Goal: Check status: Check status

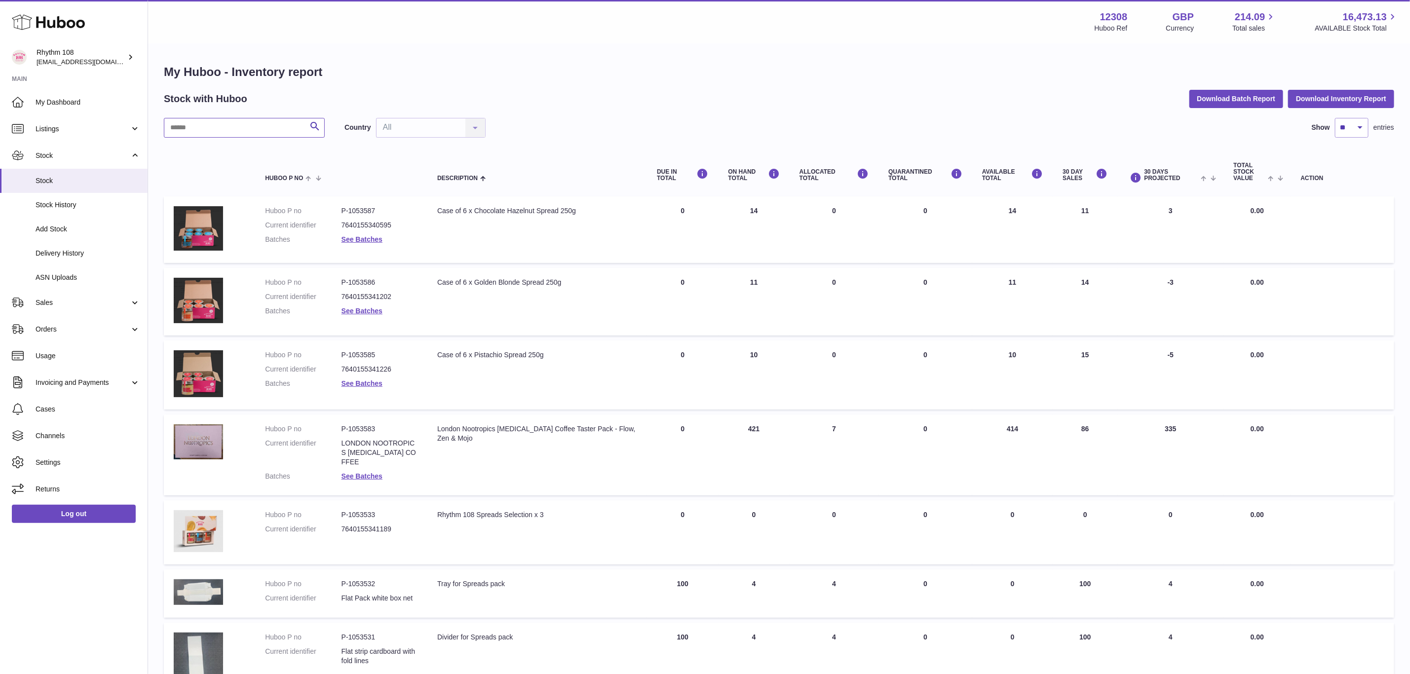
click at [198, 125] on input "text" at bounding box center [244, 128] width 161 height 20
click at [61, 311] on link "Sales" at bounding box center [74, 302] width 148 height 27
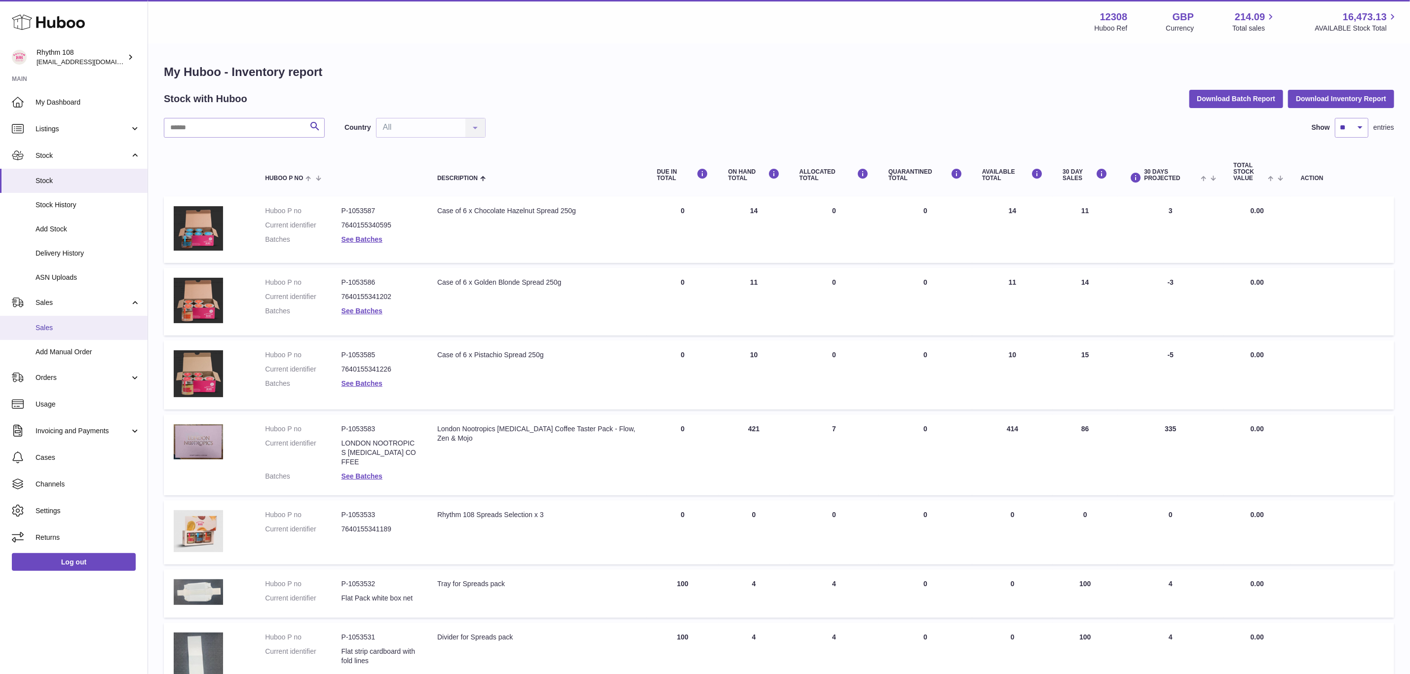
click at [61, 326] on span "Sales" at bounding box center [88, 327] width 105 height 9
click at [32, 329] on link "Sales" at bounding box center [74, 328] width 148 height 24
click at [61, 323] on span "Sales" at bounding box center [88, 327] width 105 height 9
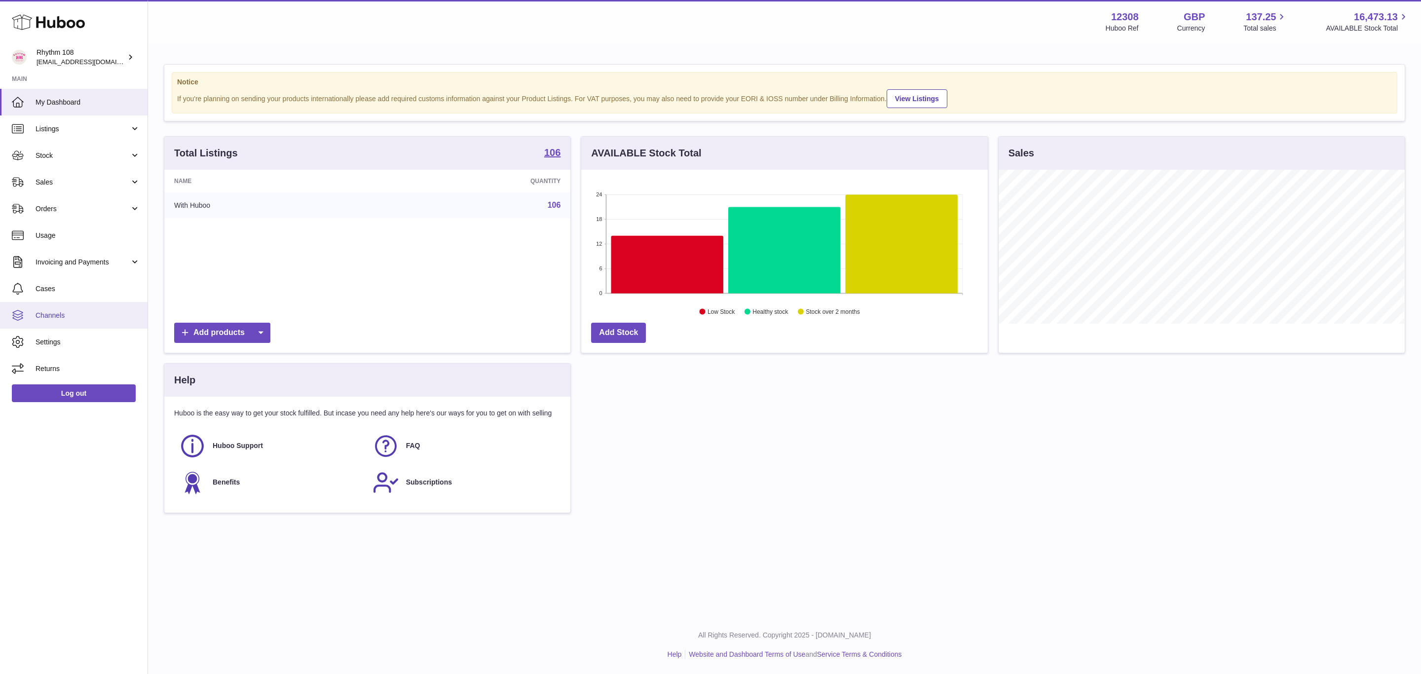
scroll to position [154, 406]
click at [71, 182] on span "Sales" at bounding box center [83, 182] width 94 height 9
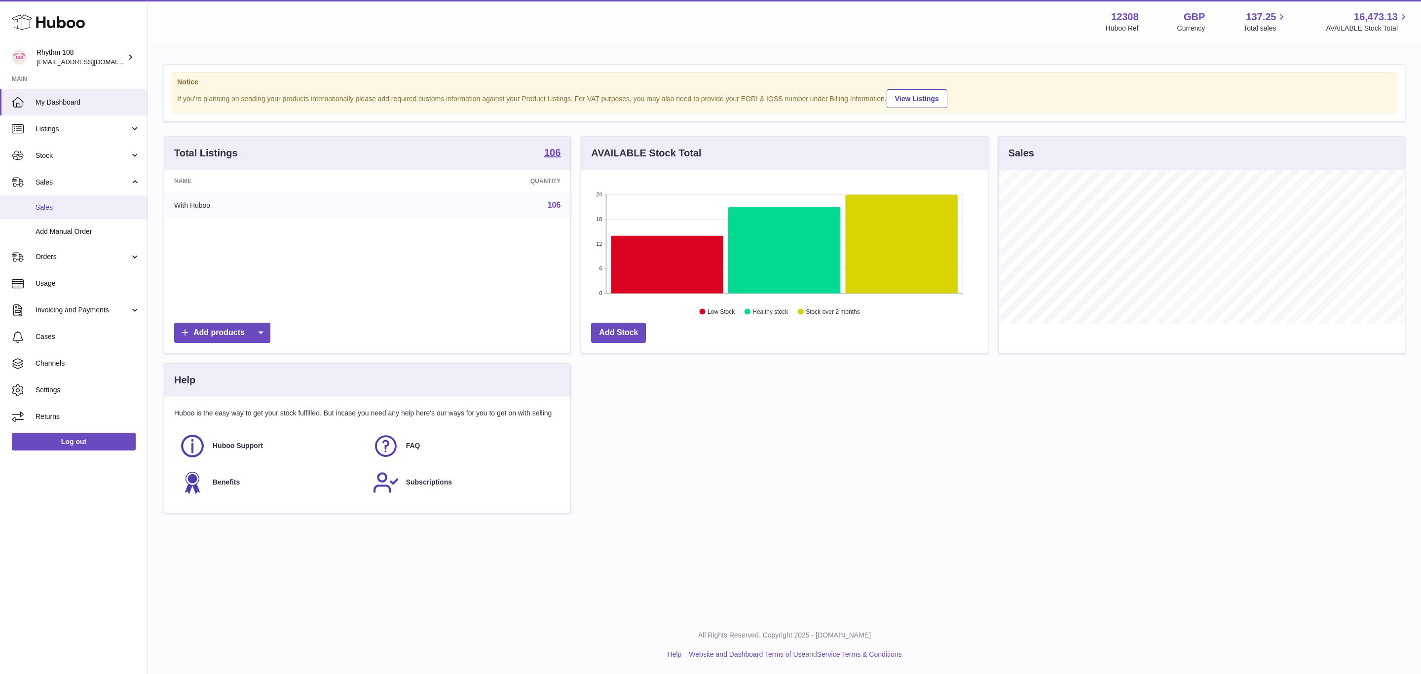
click at [81, 208] on span "Sales" at bounding box center [88, 207] width 105 height 9
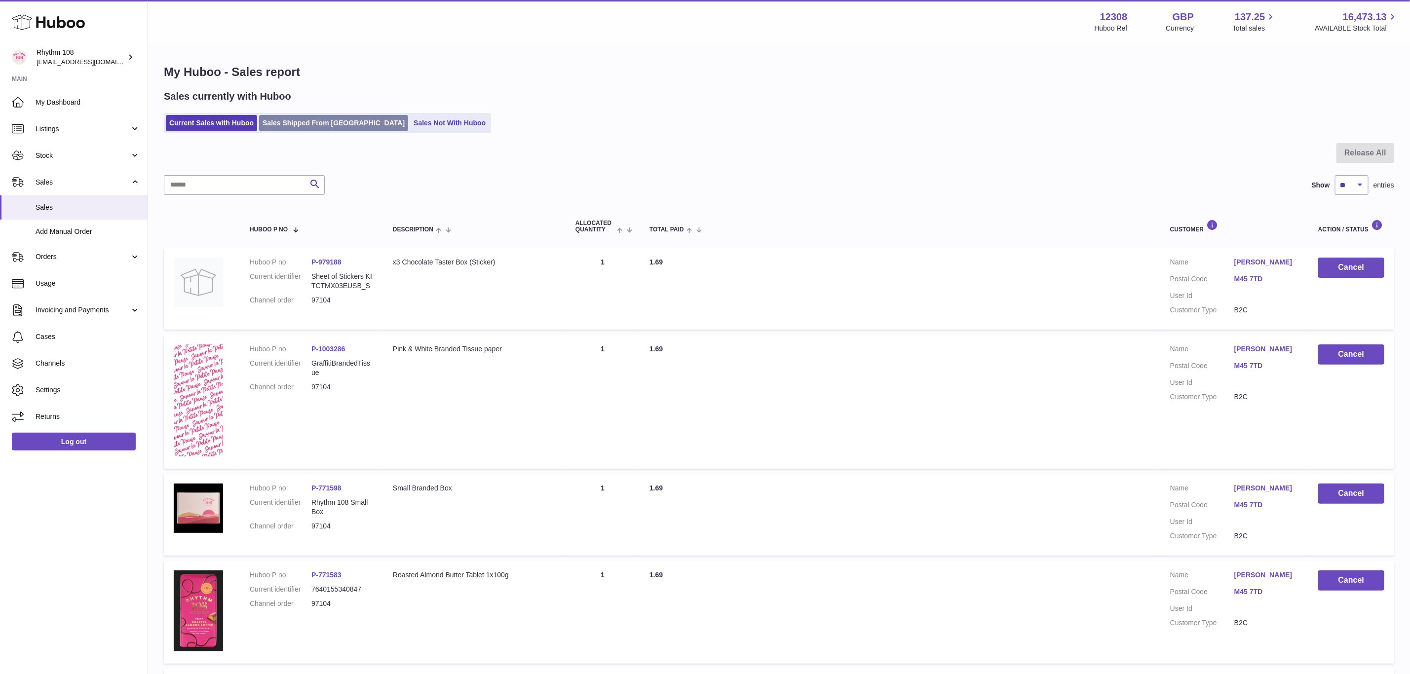
click at [302, 121] on link "Sales Shipped From [GEOGRAPHIC_DATA]" at bounding box center [333, 123] width 149 height 16
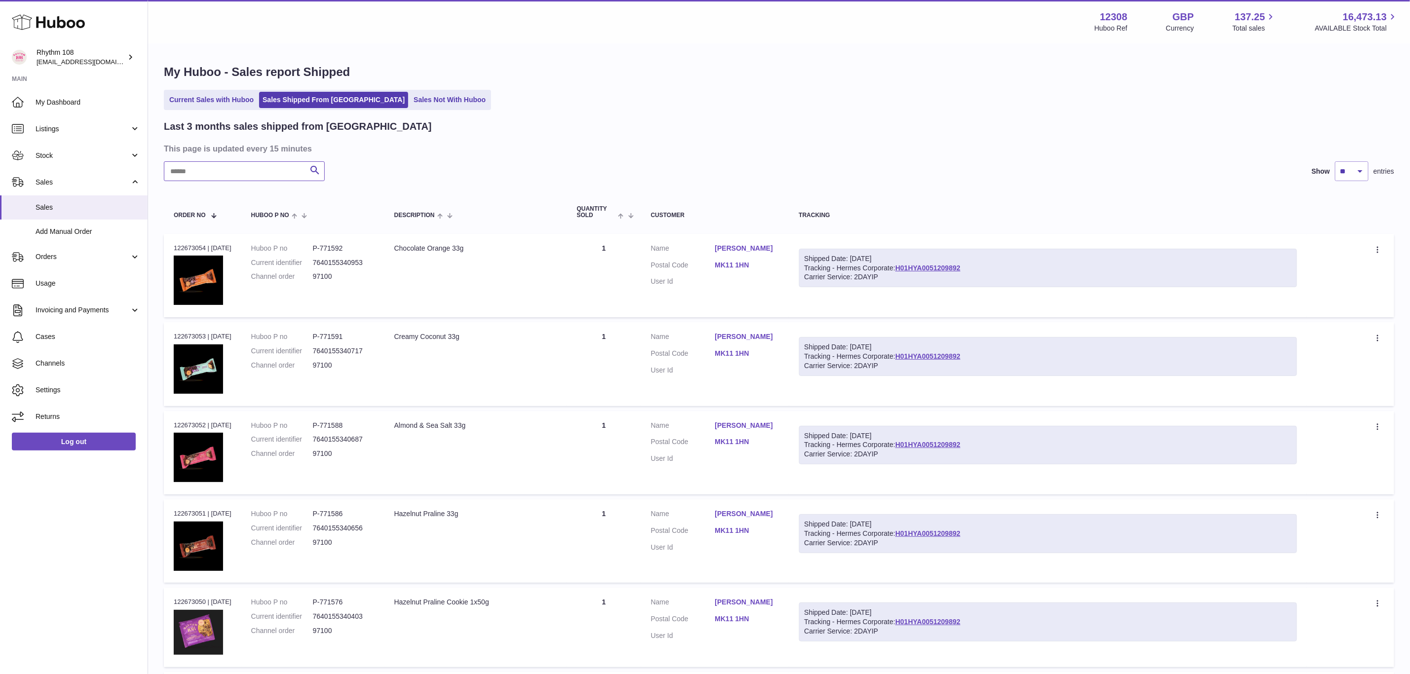
click at [244, 169] on input "text" at bounding box center [244, 171] width 161 height 20
paste input "*****"
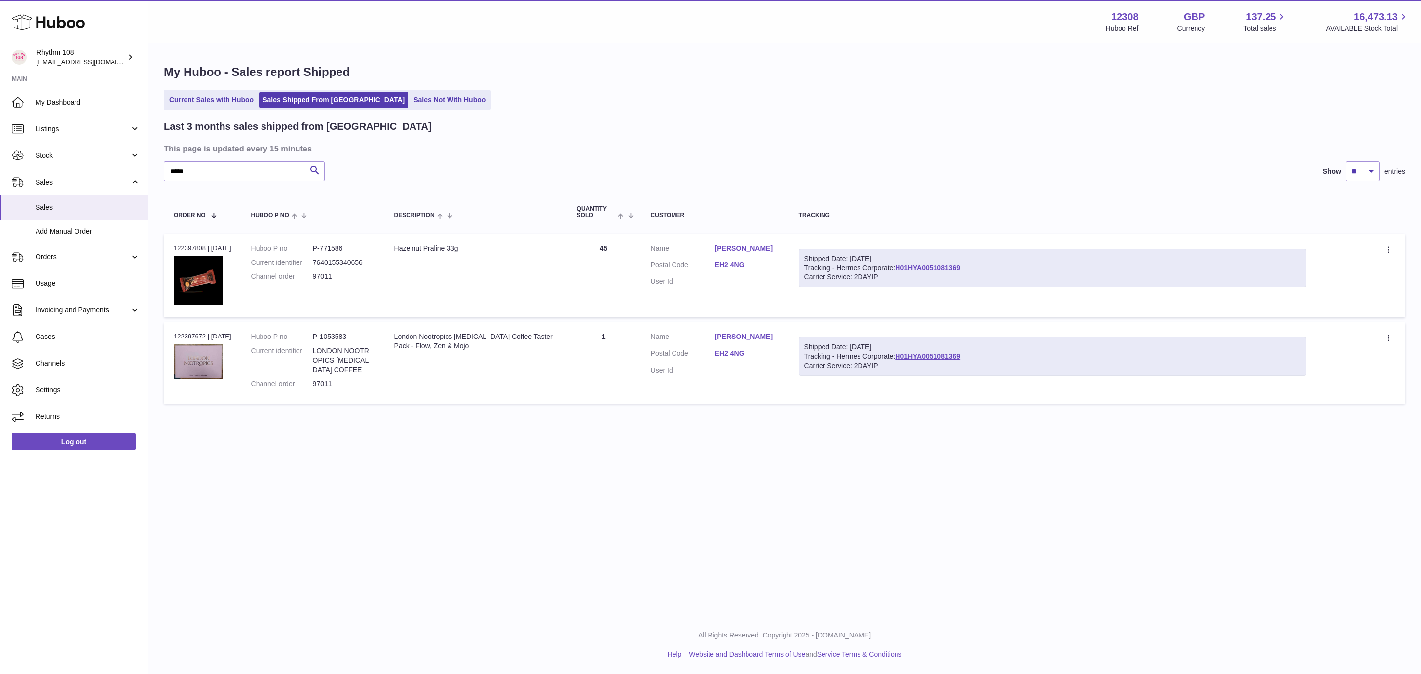
click at [935, 267] on link "H01HYA0051081369" at bounding box center [927, 268] width 65 height 8
drag, startPoint x: 209, startPoint y: 168, endPoint x: 166, endPoint y: 169, distance: 42.5
click at [166, 169] on input "*****" at bounding box center [244, 171] width 161 height 20
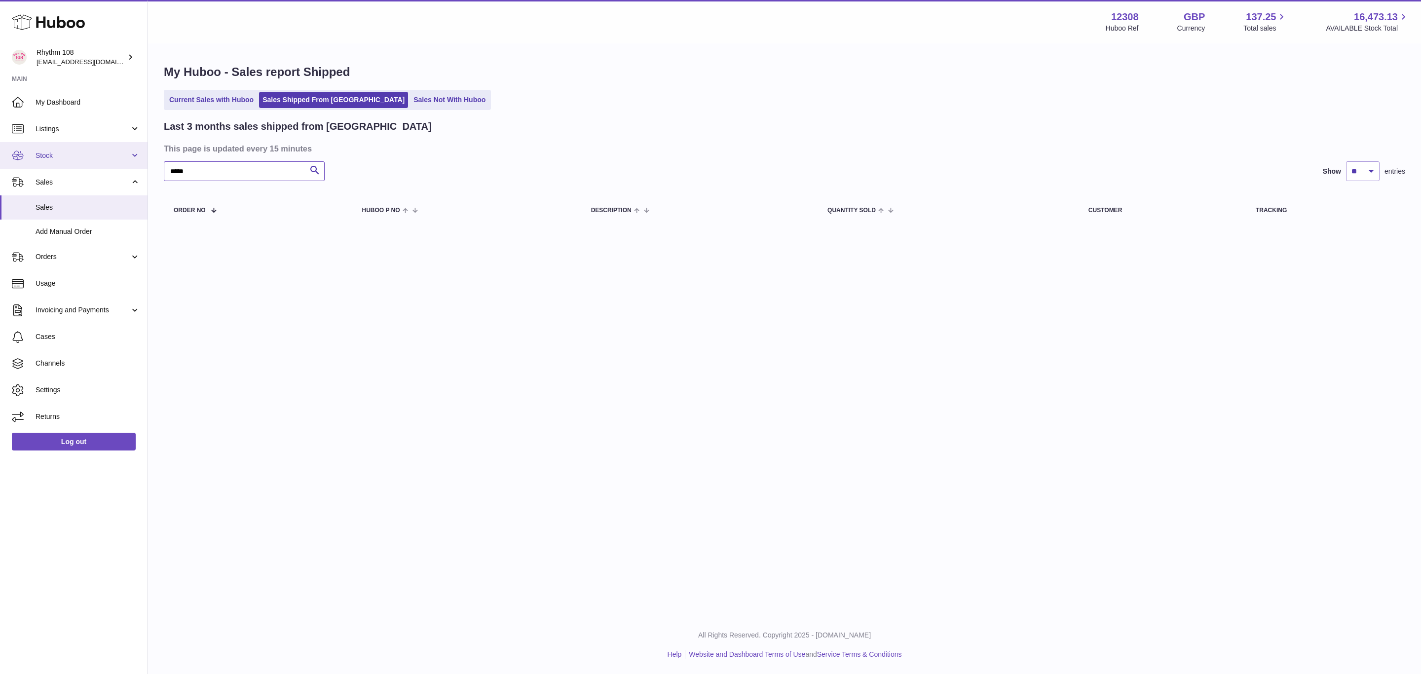
drag, startPoint x: 209, startPoint y: 171, endPoint x: 100, endPoint y: 166, distance: 109.1
click at [100, 166] on div "Huboo Rhythm 108 orders@rhythm108.com Main My Dashboard Listings Not with Huboo…" at bounding box center [710, 337] width 1421 height 674
type input "*****"
drag, startPoint x: 217, startPoint y: 105, endPoint x: 218, endPoint y: 120, distance: 14.9
click at [218, 105] on link "Current Sales with Huboo" at bounding box center [211, 100] width 91 height 16
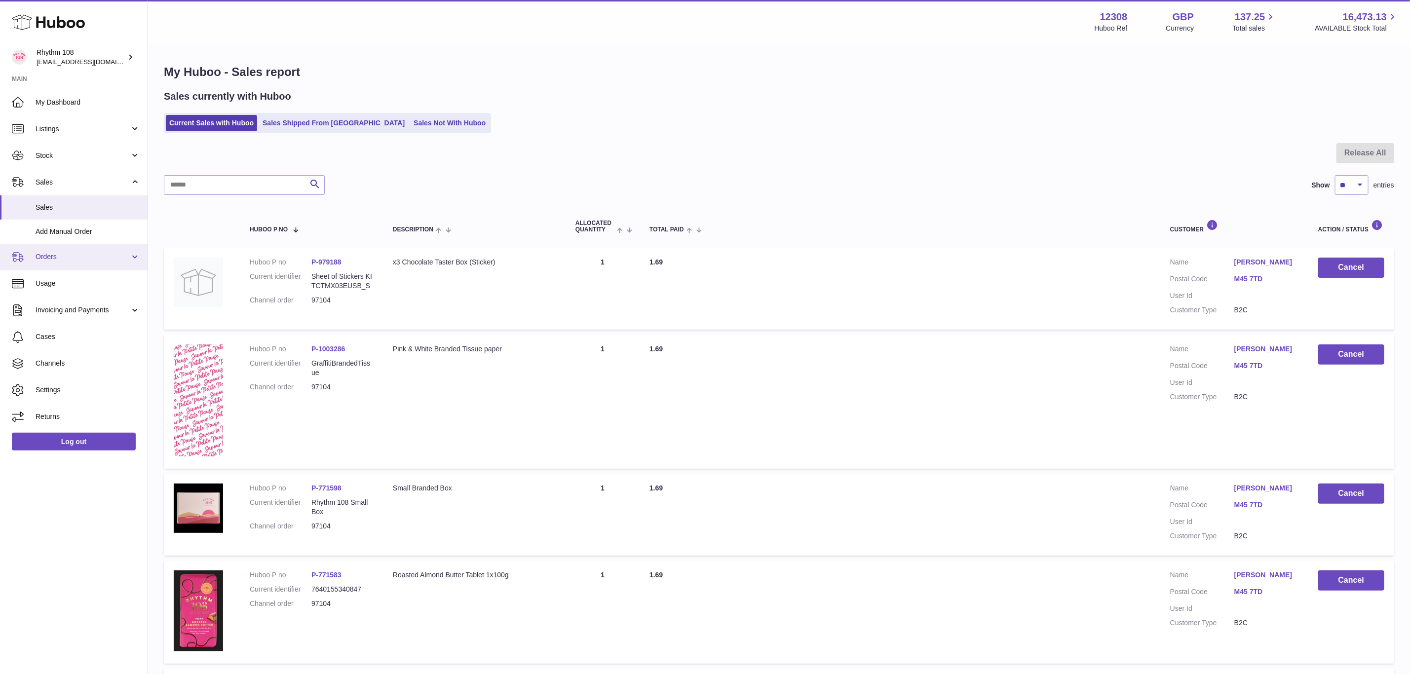
click at [55, 261] on span "Orders" at bounding box center [83, 256] width 94 height 9
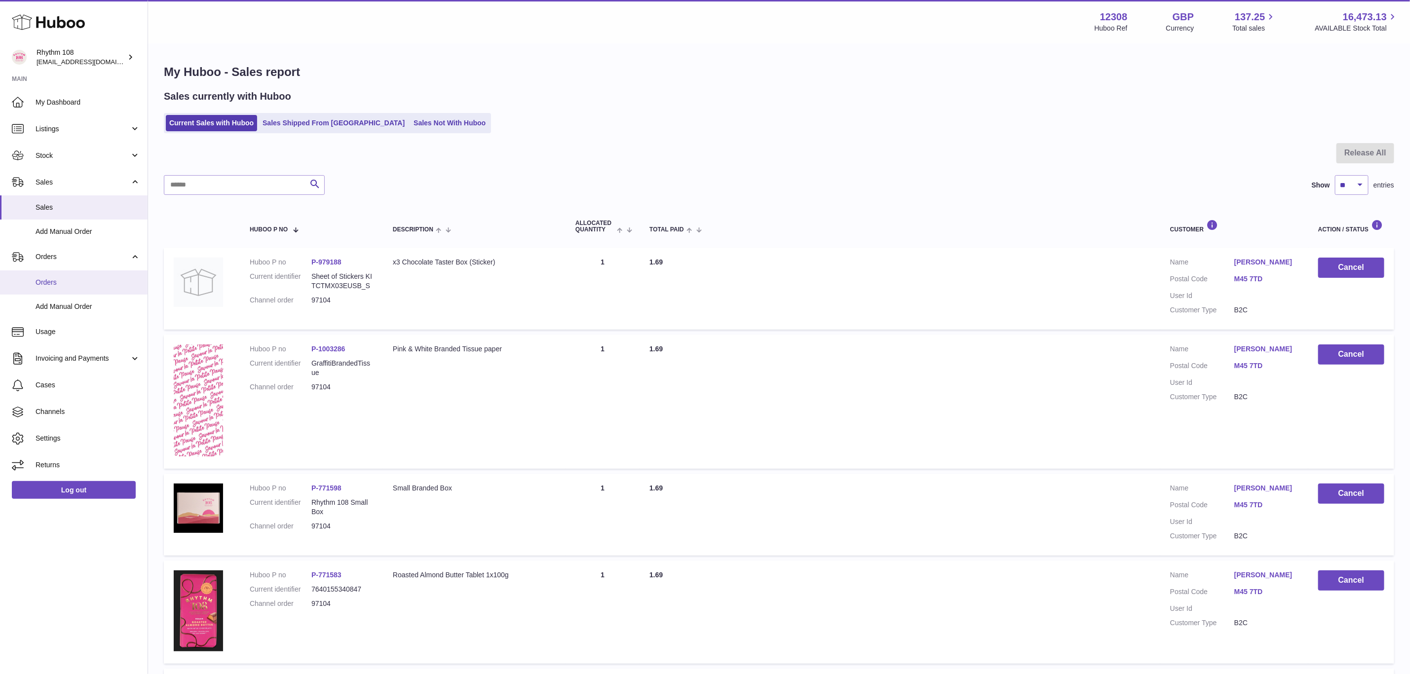
click at [59, 286] on span "Orders" at bounding box center [88, 282] width 105 height 9
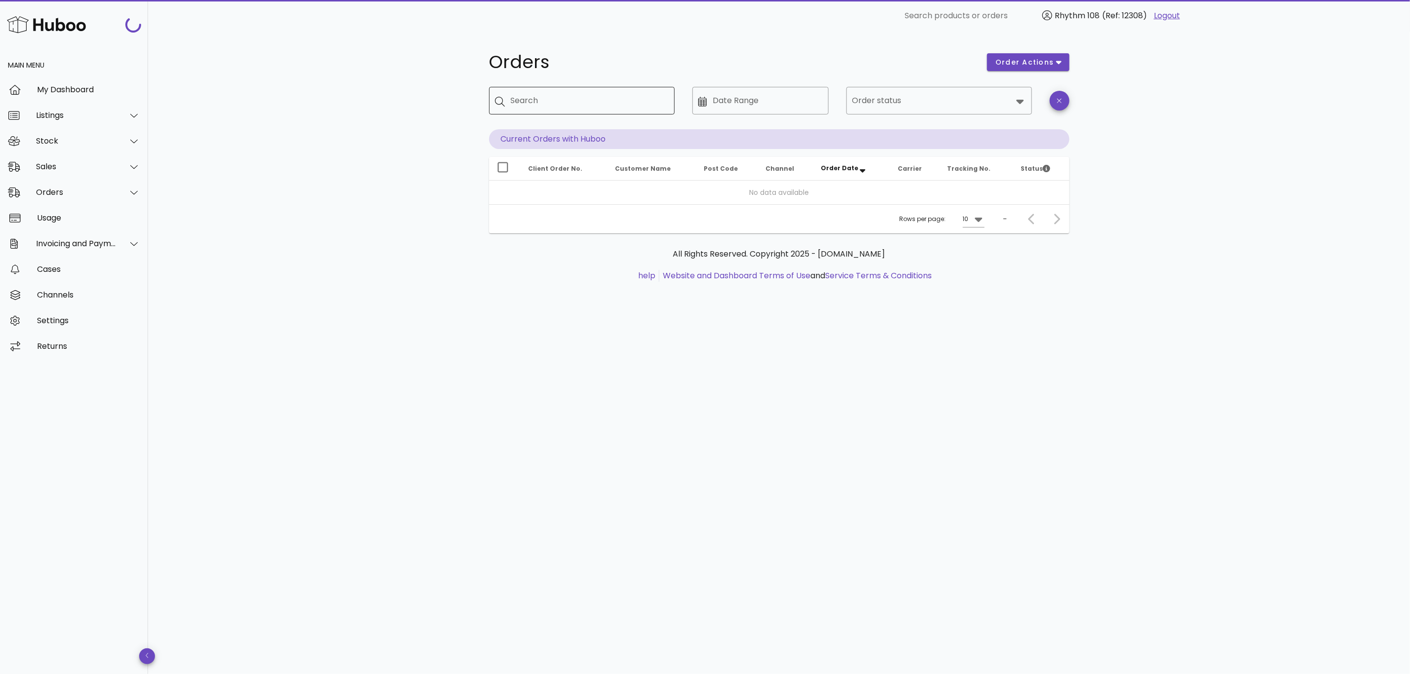
click at [568, 109] on div "Search" at bounding box center [589, 101] width 156 height 28
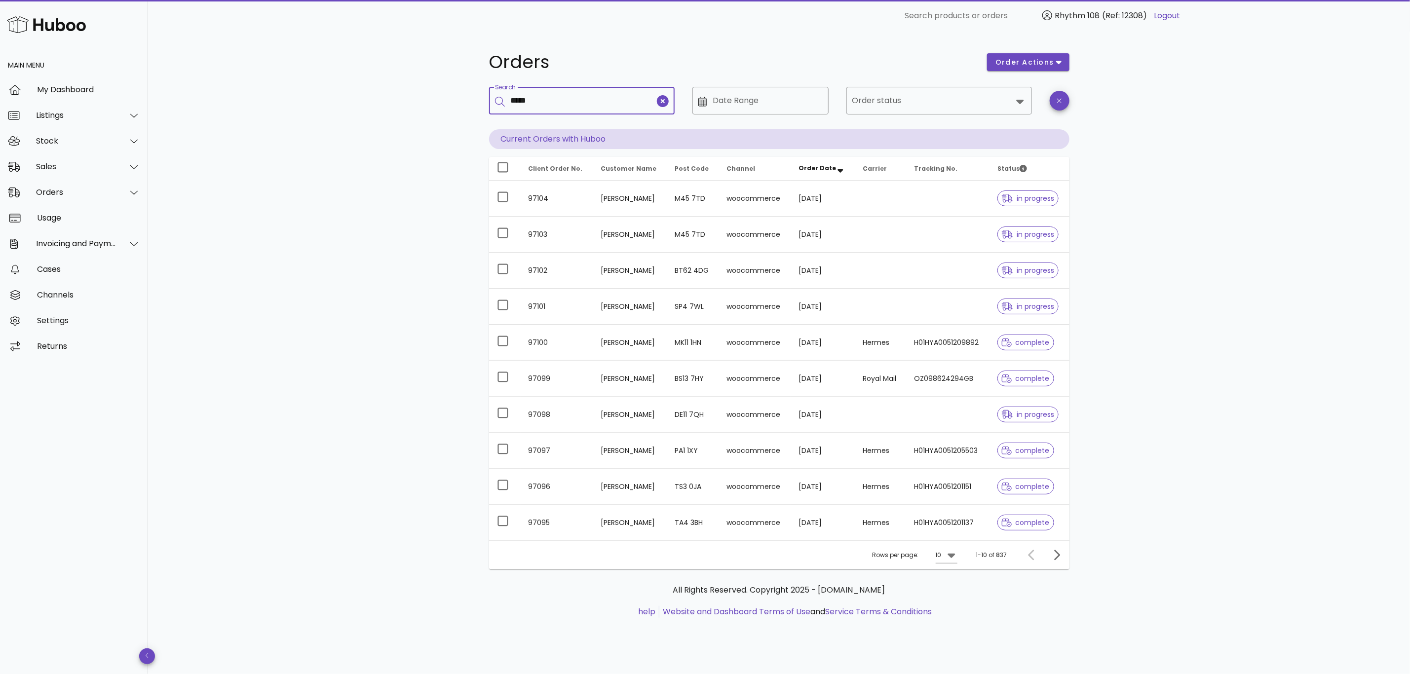
type input "*****"
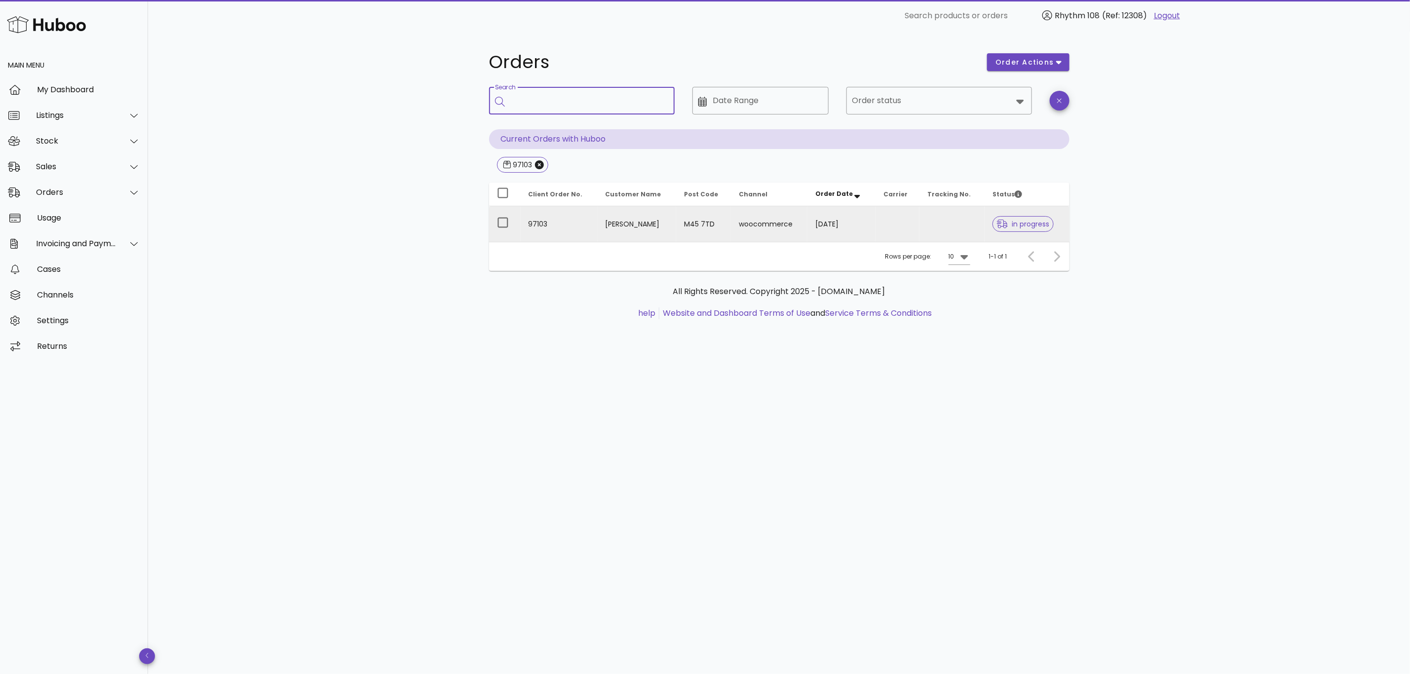
click at [924, 228] on td at bounding box center [951, 224] width 65 height 36
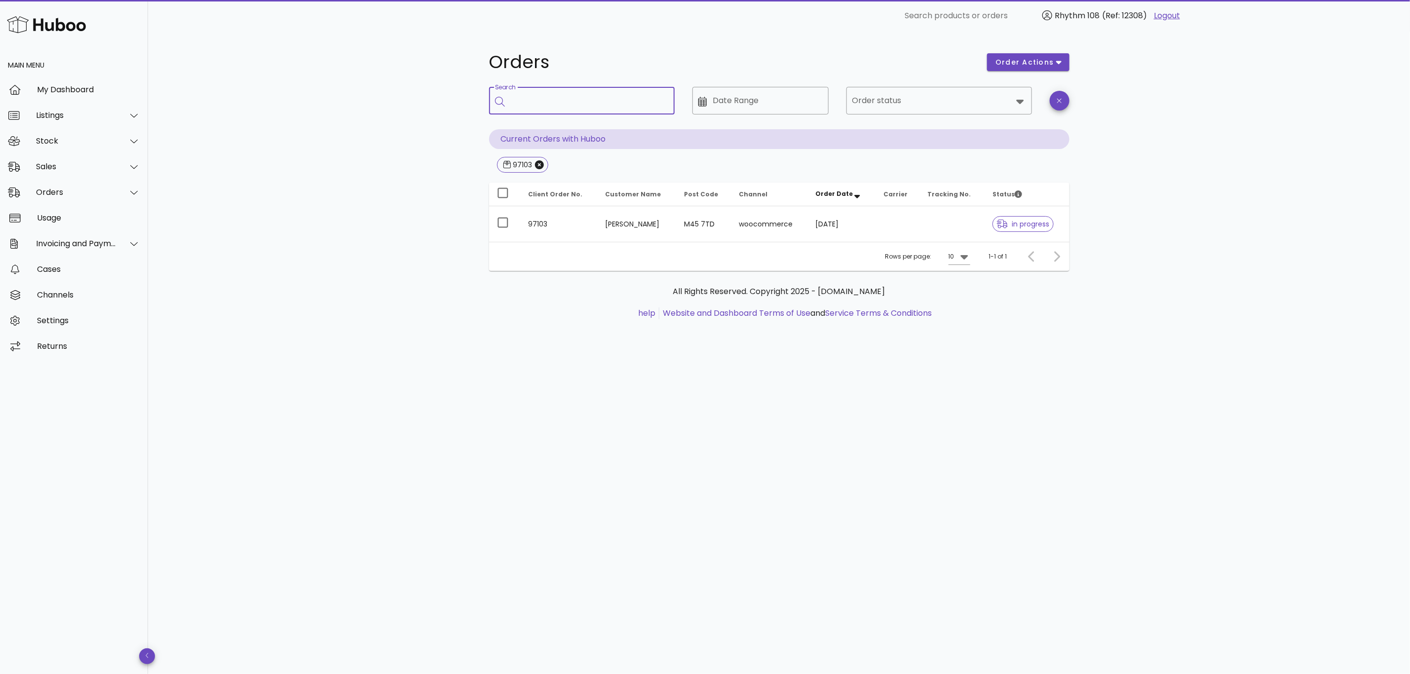
click at [556, 101] on input "Search" at bounding box center [589, 101] width 156 height 16
type input "*****"
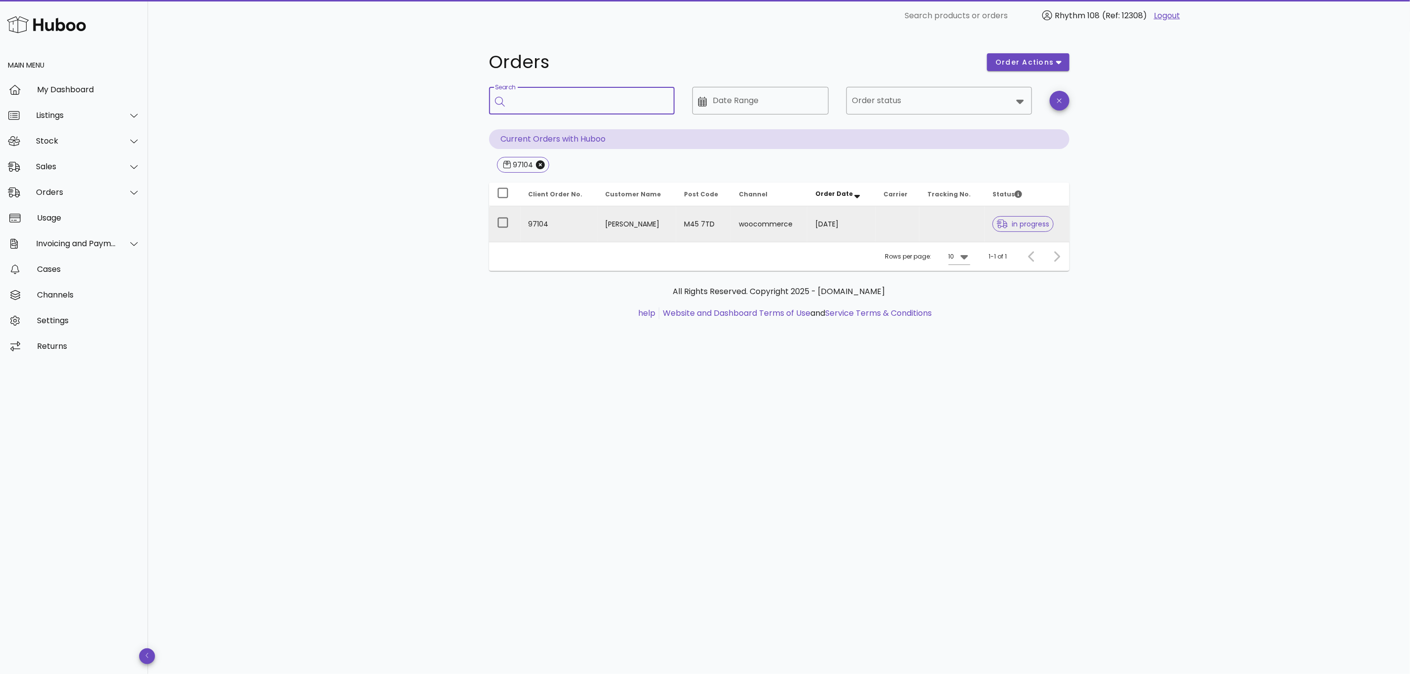
click at [936, 228] on td at bounding box center [951, 224] width 65 height 36
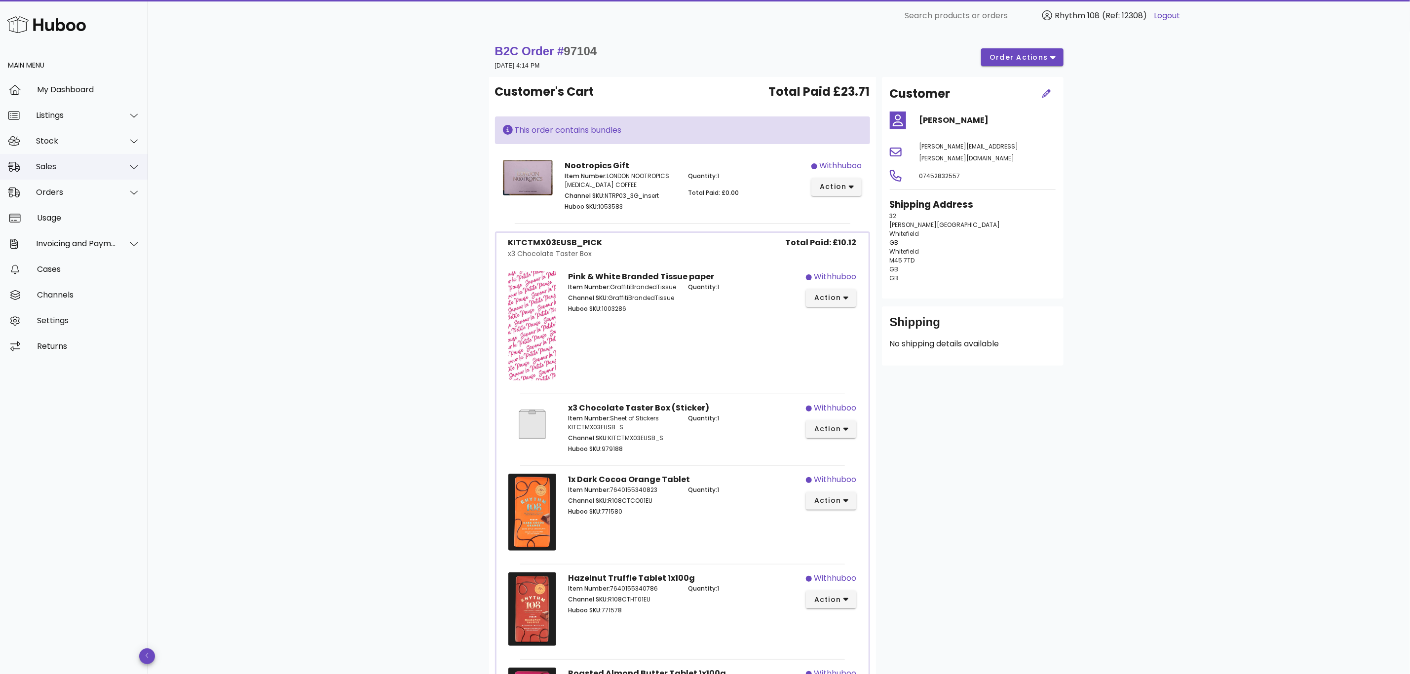
click at [46, 167] on div "Sales" at bounding box center [76, 166] width 80 height 9
click at [54, 197] on div "Sales" at bounding box center [88, 191] width 105 height 21
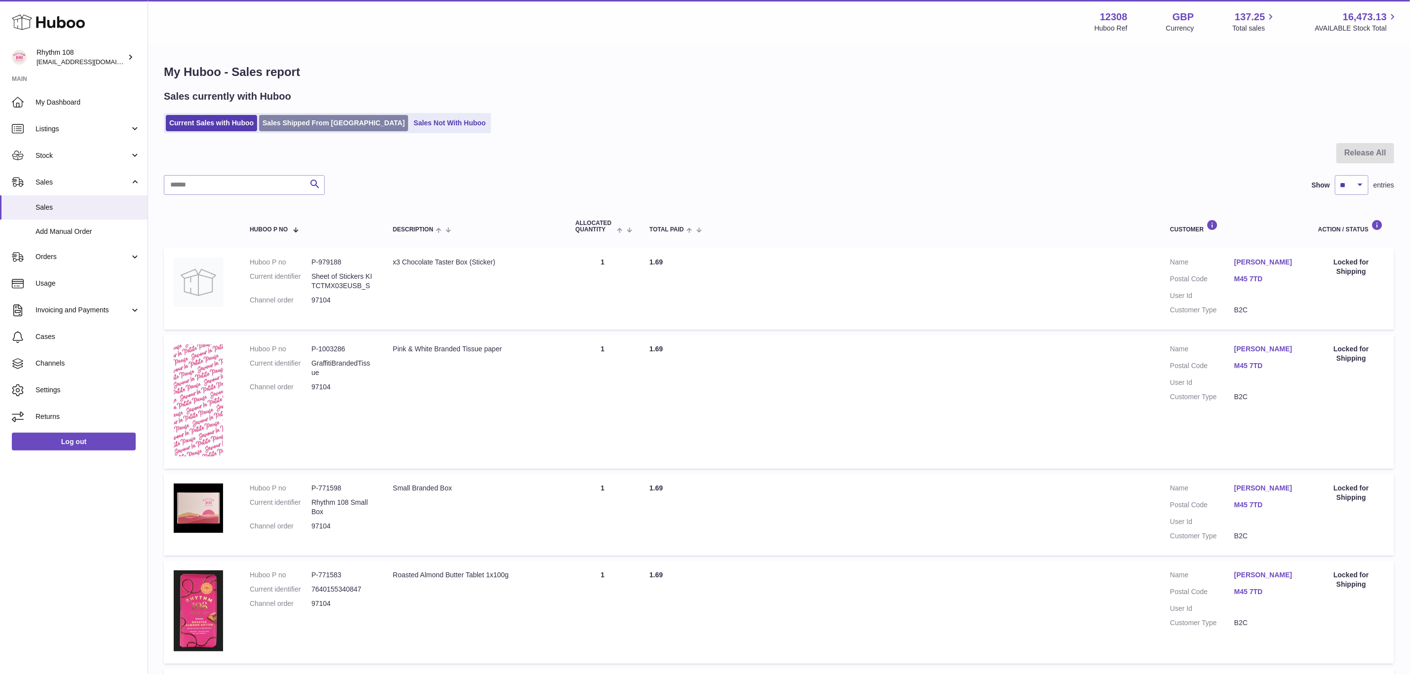
click at [317, 124] on link "Sales Shipped From [GEOGRAPHIC_DATA]" at bounding box center [333, 123] width 149 height 16
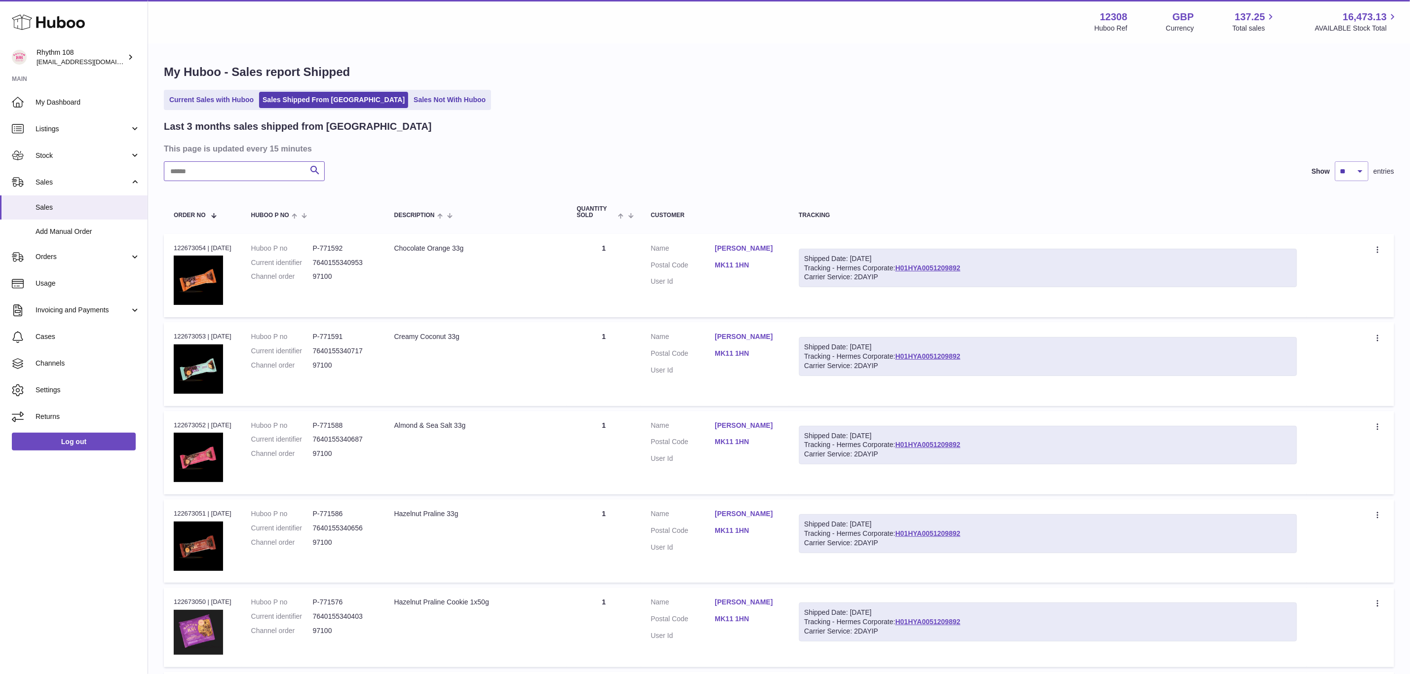
click at [244, 173] on input "text" at bounding box center [244, 171] width 161 height 20
paste input "*****"
click at [950, 265] on link "H01HYA0051104573" at bounding box center [927, 268] width 65 height 8
drag, startPoint x: 208, startPoint y: 167, endPoint x: 112, endPoint y: 164, distance: 96.3
click at [111, 164] on div "Huboo Rhythm 108 orders@rhythm108.com Main My Dashboard Listings Not with Huboo…" at bounding box center [705, 654] width 1410 height 1308
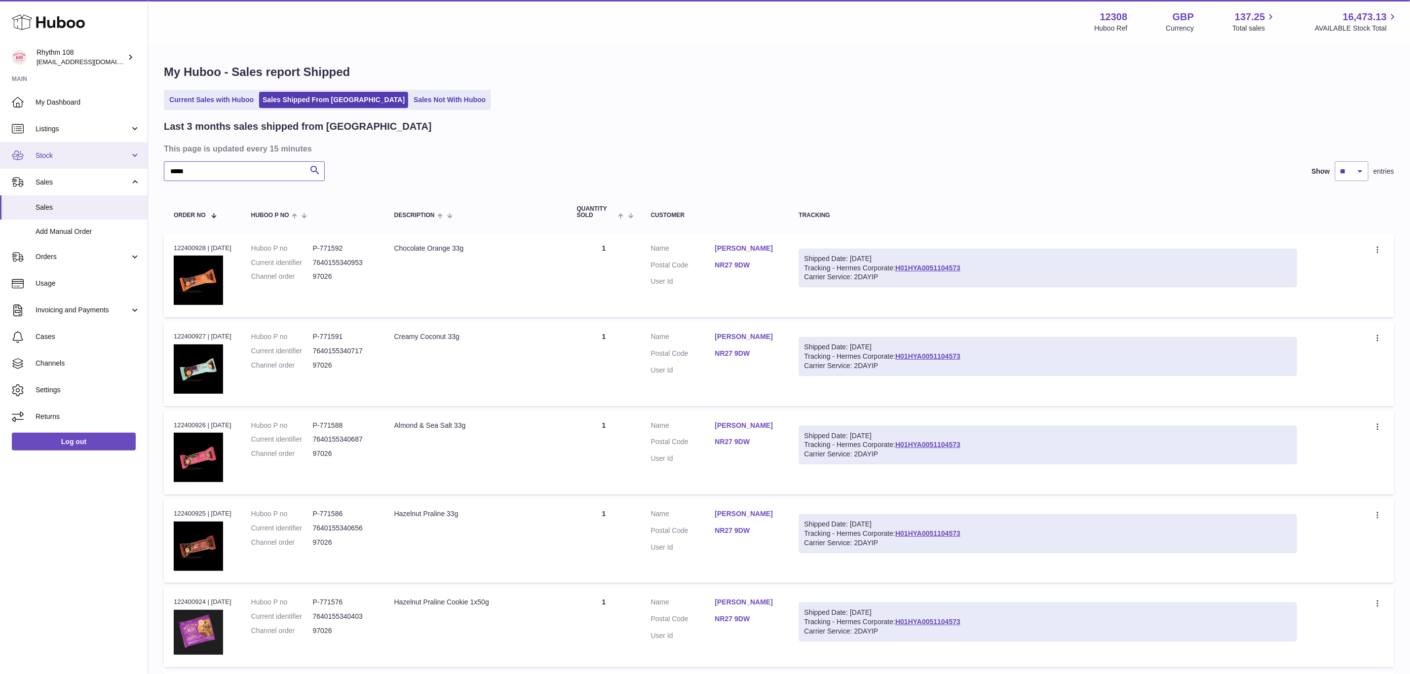
paste input "text"
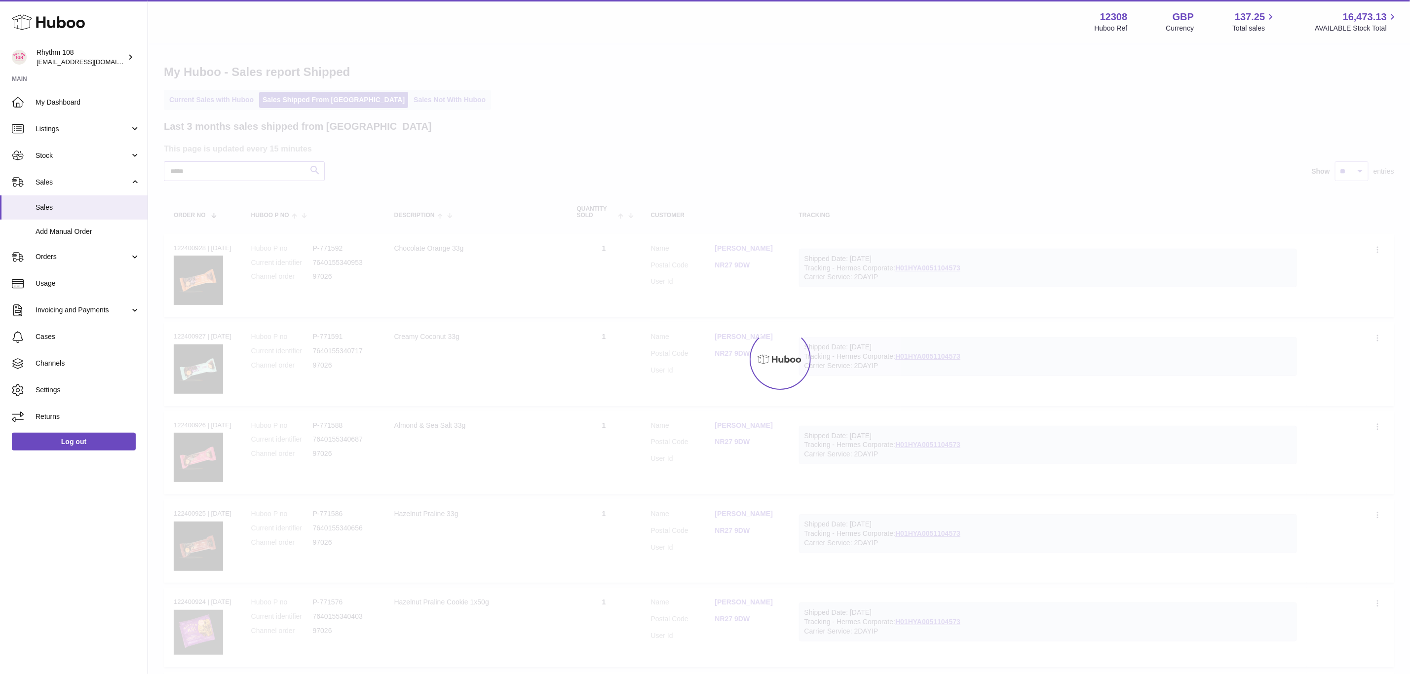
type input "*****"
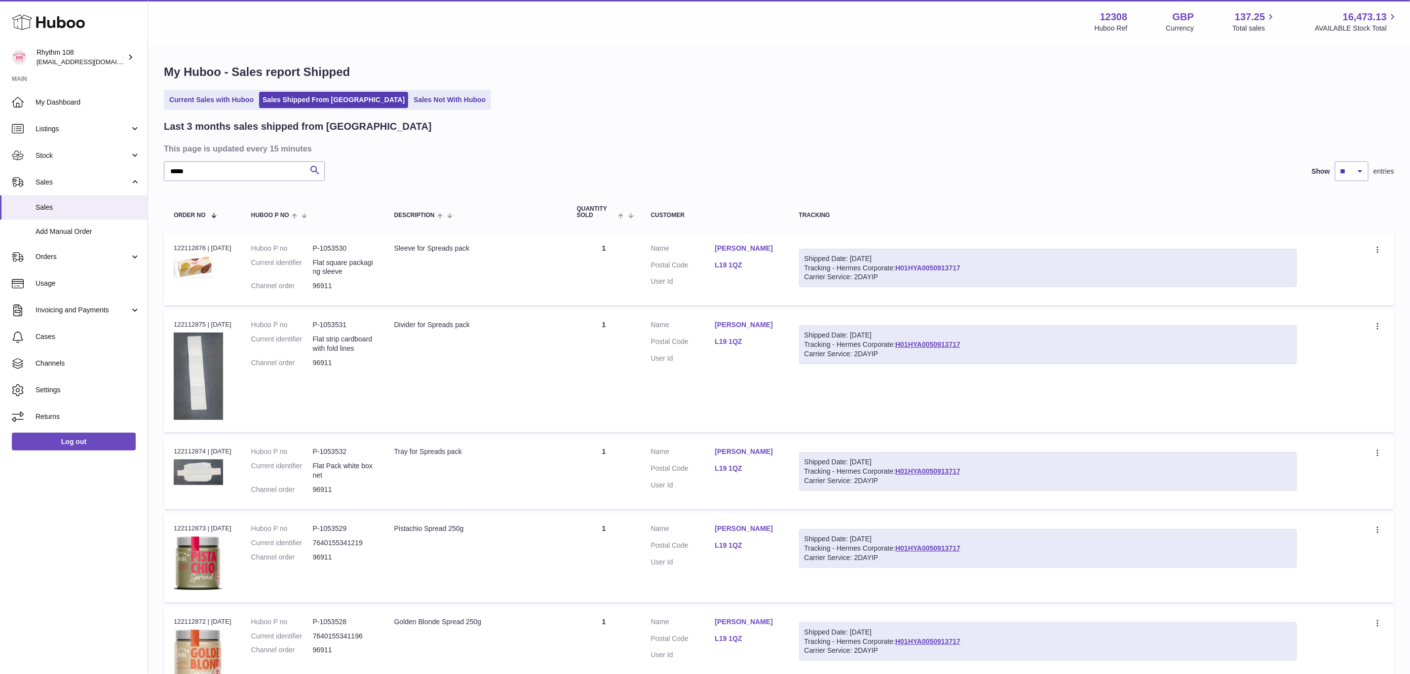
click at [954, 264] on link "H01HYA0050913717" at bounding box center [927, 268] width 65 height 8
